Goal: Task Accomplishment & Management: Manage account settings

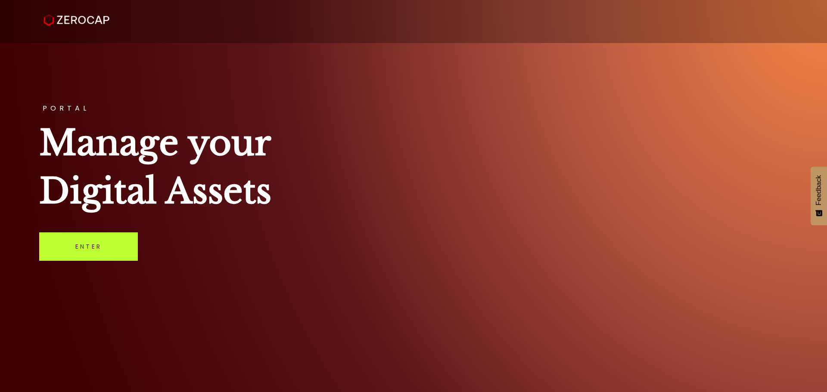
click at [89, 245] on link "Enter" at bounding box center [88, 247] width 99 height 28
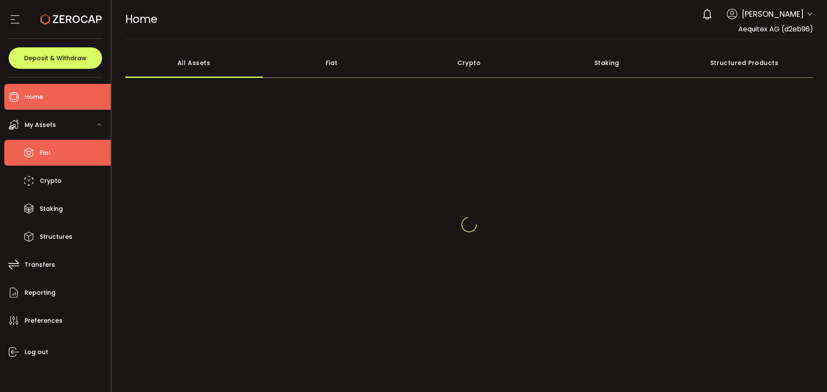
click at [48, 150] on span "Fiat" at bounding box center [45, 153] width 11 height 12
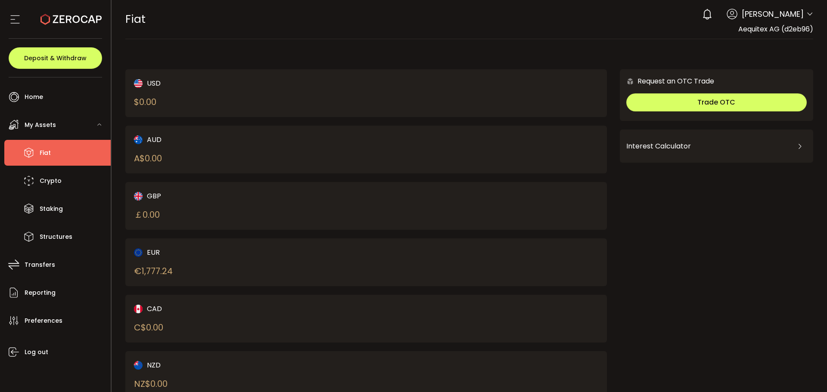
click at [806, 12] on icon at bounding box center [809, 14] width 7 height 7
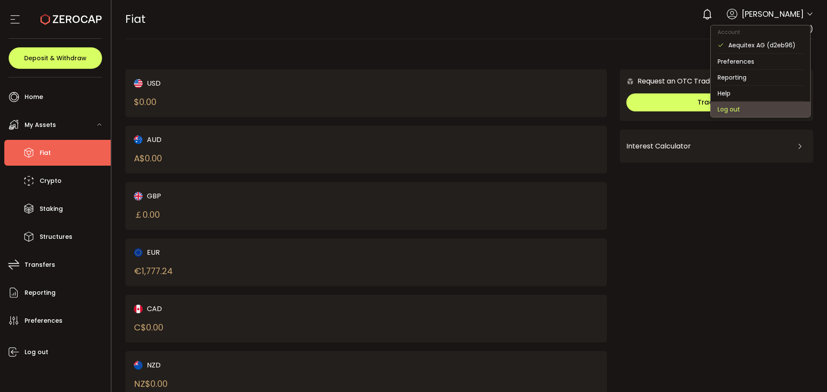
click at [735, 105] on li "Log out" at bounding box center [759, 110] width 99 height 16
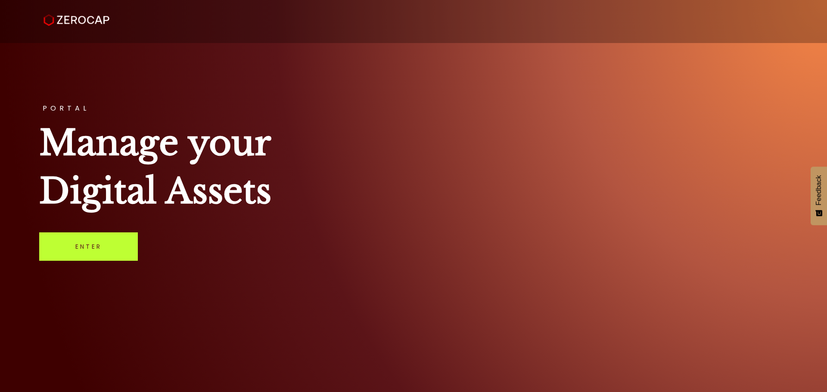
click at [110, 252] on link "Enter" at bounding box center [88, 247] width 99 height 28
